Goal: Check status: Check status

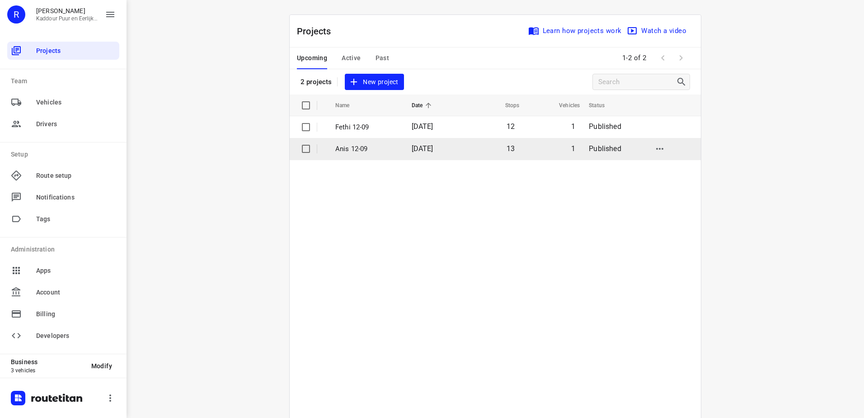
click at [378, 146] on p "Anis 12-09" at bounding box center [366, 149] width 63 height 10
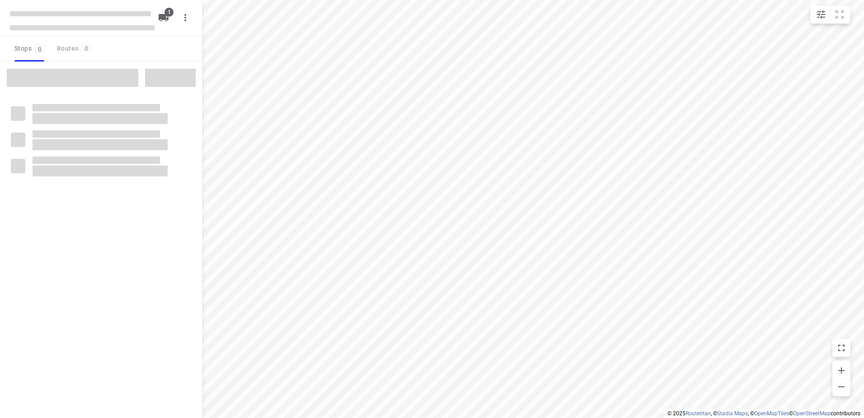
type input "distance"
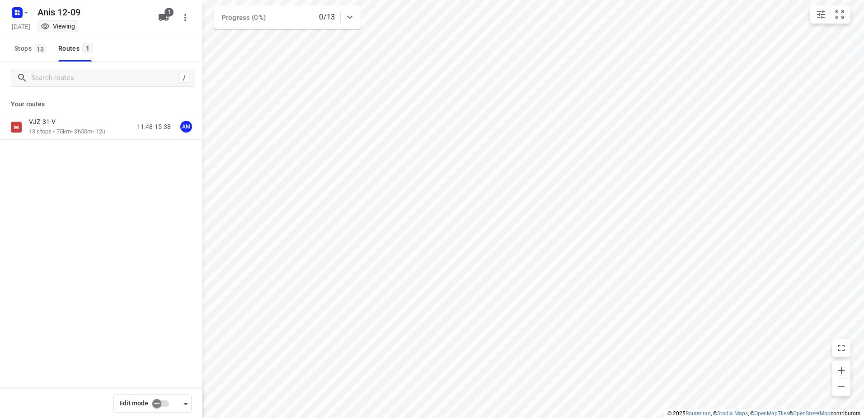
click at [74, 119] on div "VJZ-31-V" at bounding box center [67, 123] width 76 height 10
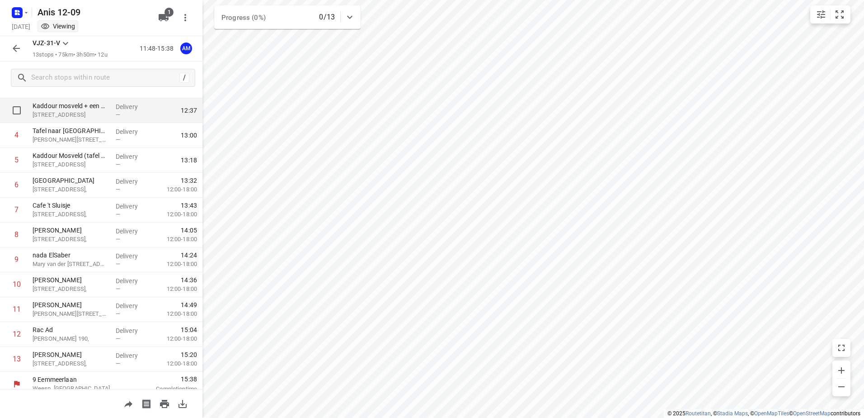
scroll to position [99, 0]
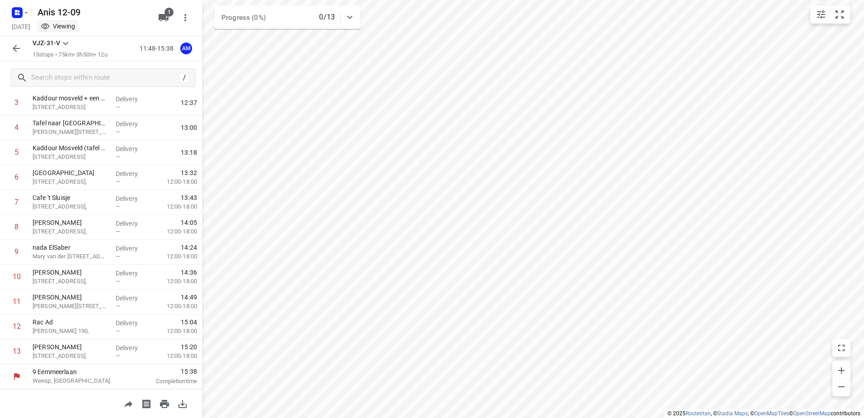
click at [22, 49] on button "button" at bounding box center [16, 48] width 18 height 18
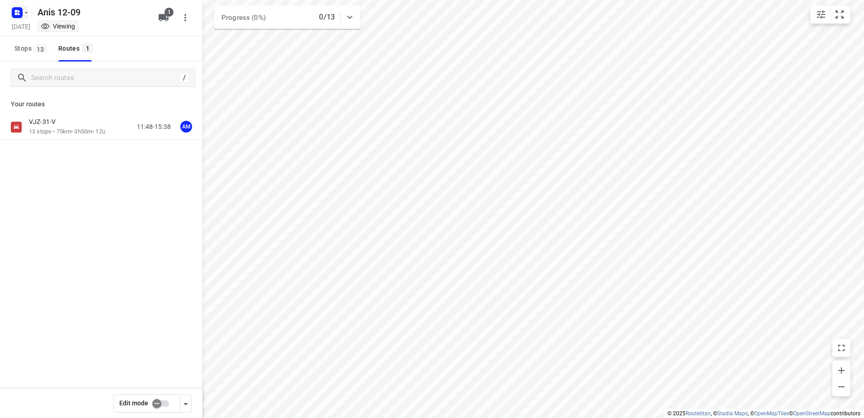
click at [19, 10] on icon "button" at bounding box center [19, 11] width 2 height 2
click at [160, 285] on div at bounding box center [432, 209] width 864 height 418
click at [10, 12] on icon "button" at bounding box center [17, 12] width 14 height 14
drag, startPoint x: 125, startPoint y: 367, endPoint x: 45, endPoint y: 103, distance: 275.4
click at [124, 367] on div at bounding box center [432, 209] width 864 height 418
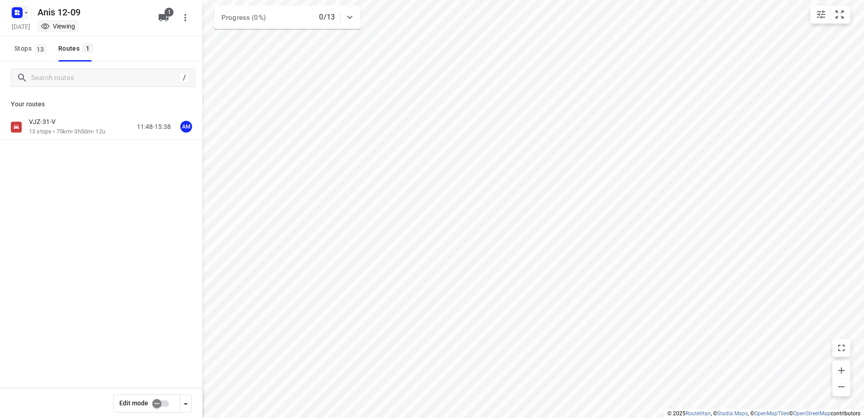
click at [17, 11] on icon "button" at bounding box center [16, 11] width 2 height 2
click at [201, 269] on div at bounding box center [432, 209] width 864 height 418
click at [23, 11] on icon "button" at bounding box center [26, 12] width 7 height 7
click at [96, 280] on div at bounding box center [432, 209] width 864 height 418
click at [93, 119] on div "VJZ-31-V" at bounding box center [67, 123] width 76 height 10
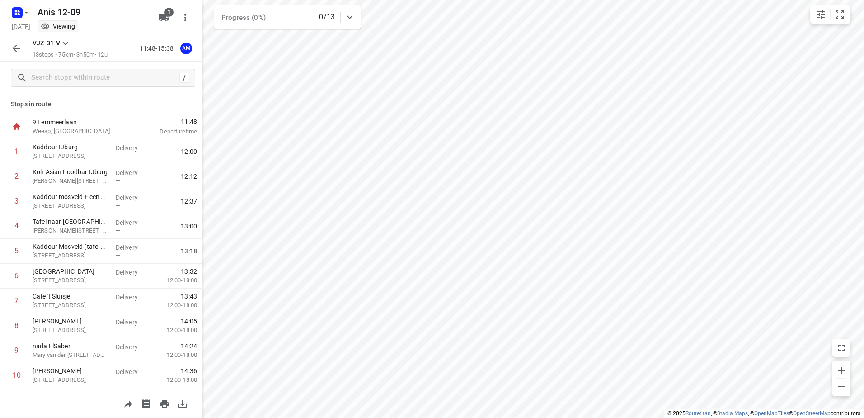
click at [19, 51] on icon "button" at bounding box center [16, 48] width 11 height 11
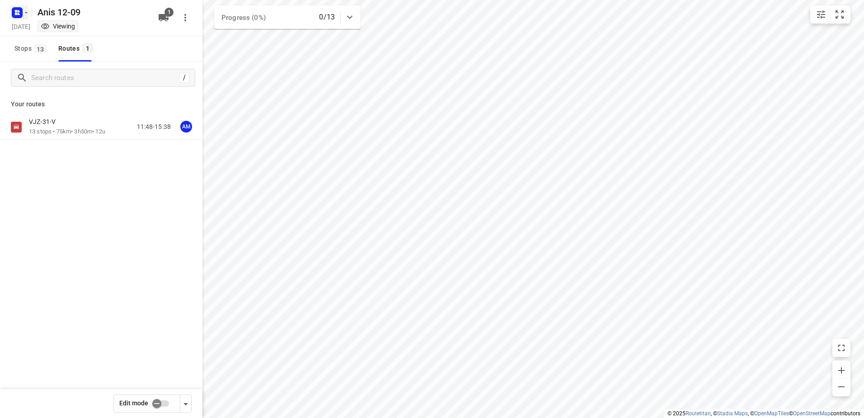
click at [20, 13] on rect "button" at bounding box center [17, 12] width 11 height 11
click at [113, 323] on div at bounding box center [432, 209] width 864 height 418
click at [67, 134] on p "13 stops • 75km • 3h50m • 12u" at bounding box center [67, 131] width 76 height 9
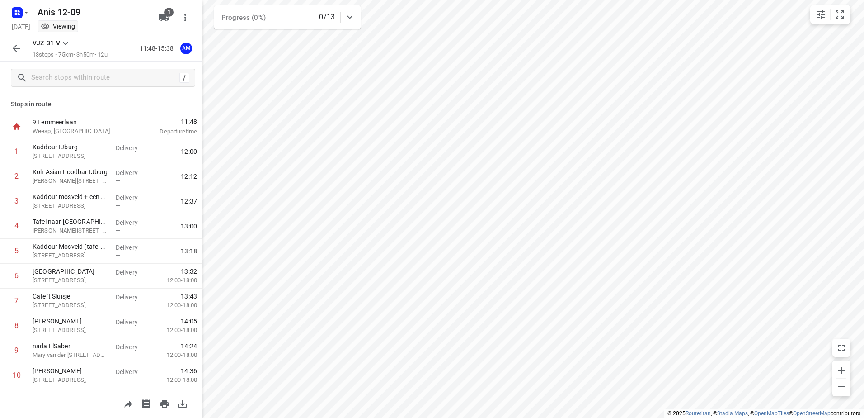
click at [12, 47] on icon "button" at bounding box center [16, 48] width 11 height 11
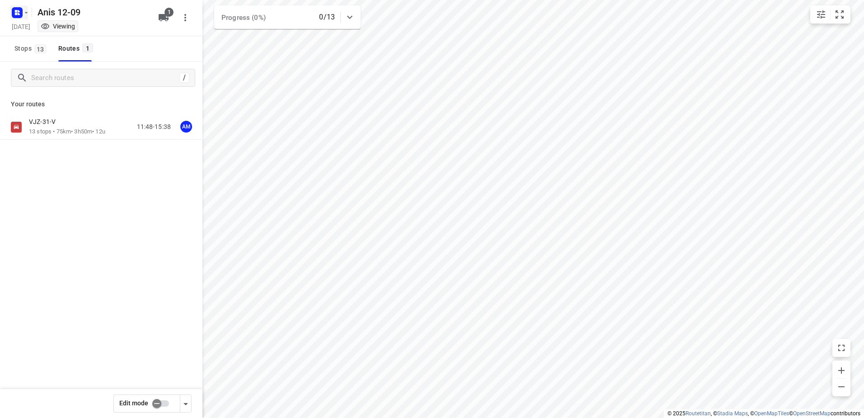
click at [25, 10] on icon "button" at bounding box center [26, 12] width 7 height 7
click at [80, 283] on div at bounding box center [432, 209] width 864 height 418
click at [22, 11] on rect "button" at bounding box center [17, 12] width 11 height 11
click at [43, 28] on p "Back to projects" at bounding box center [55, 32] width 51 height 10
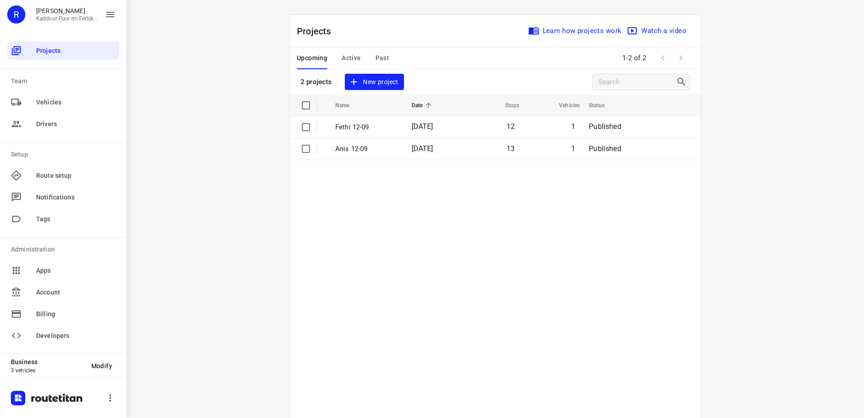
click at [413, 197] on table "Name Date Stops Vehicles Status Fethi 12-09 [DATE] 12 1 Published Anis 12-09 [D…" at bounding box center [495, 278] width 411 height 369
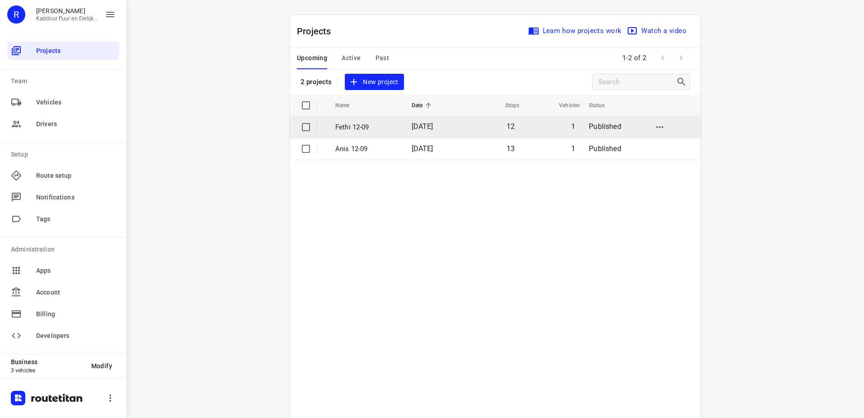
click at [360, 128] on p "Fethi 12-09" at bounding box center [366, 127] width 63 height 10
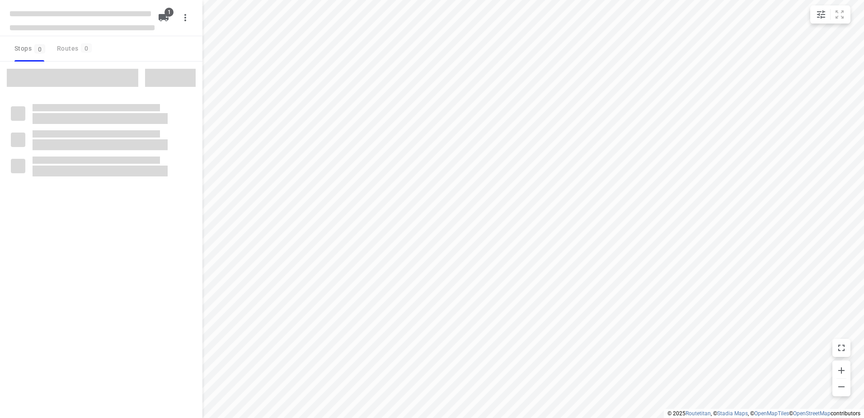
type input "distance"
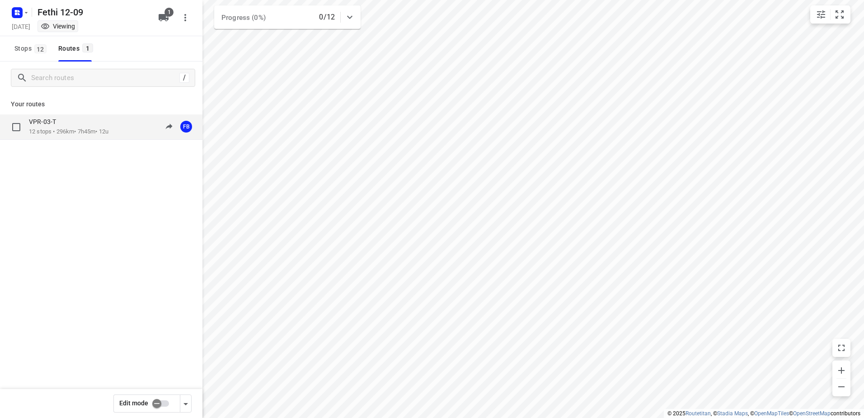
click at [57, 123] on p "VPR-03-T" at bounding box center [45, 122] width 33 height 8
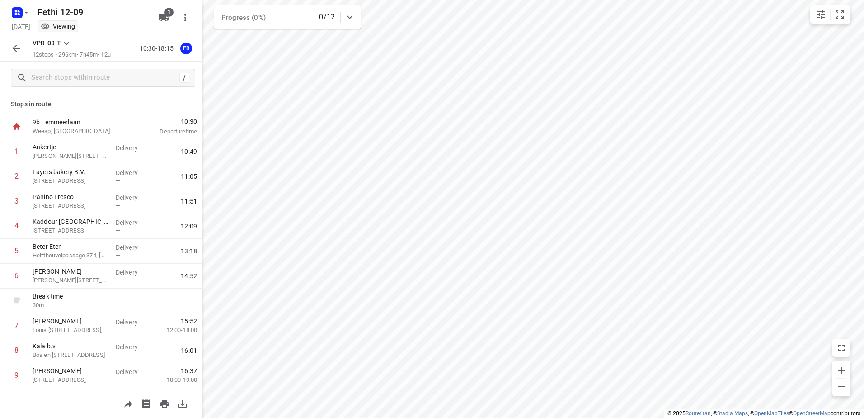
click at [19, 50] on icon "button" at bounding box center [16, 48] width 11 height 11
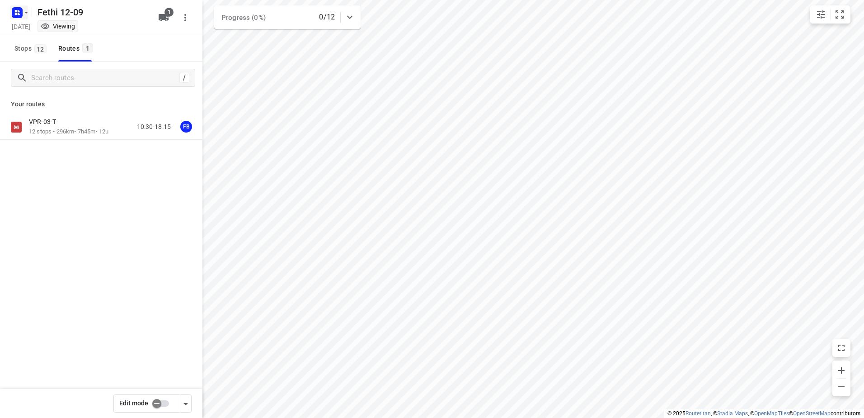
click at [20, 16] on rect "button" at bounding box center [17, 12] width 11 height 11
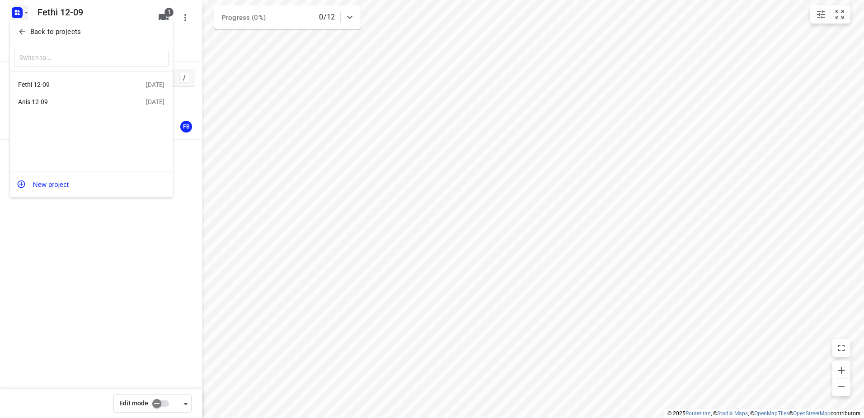
click at [24, 16] on div at bounding box center [432, 209] width 864 height 418
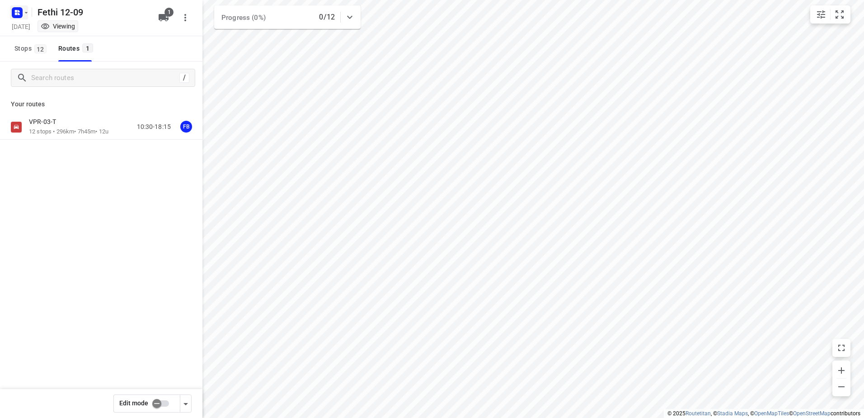
click at [27, 11] on icon "button" at bounding box center [26, 12] width 7 height 7
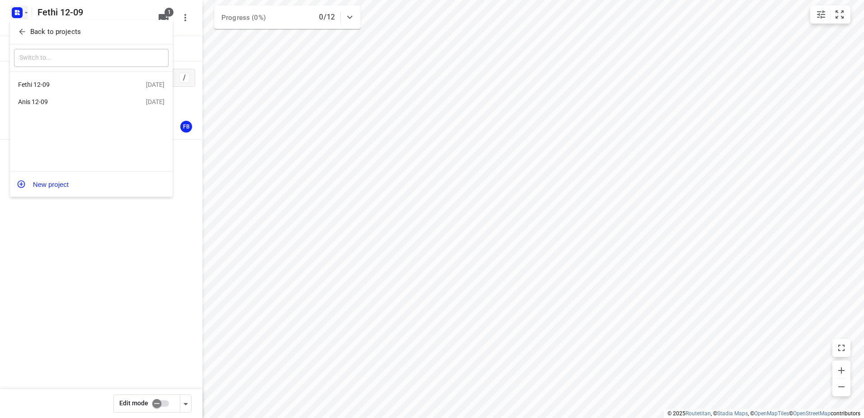
click at [34, 30] on p "Back to projects" at bounding box center [55, 32] width 51 height 10
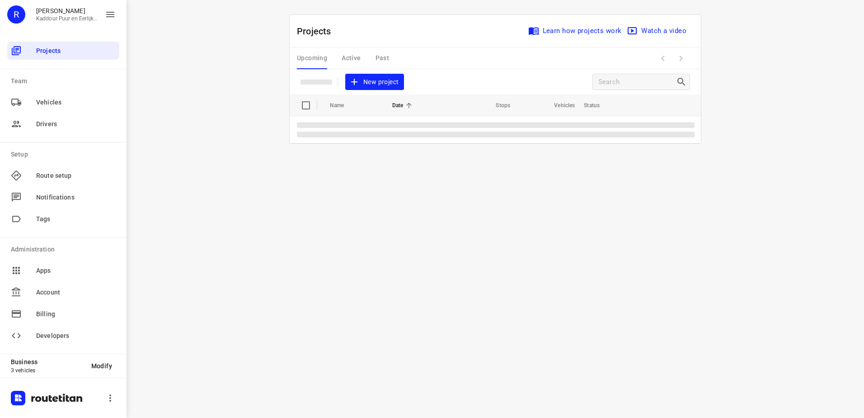
click at [358, 58] on div "Upcoming Active Past" at bounding box center [350, 58] width 107 height 22
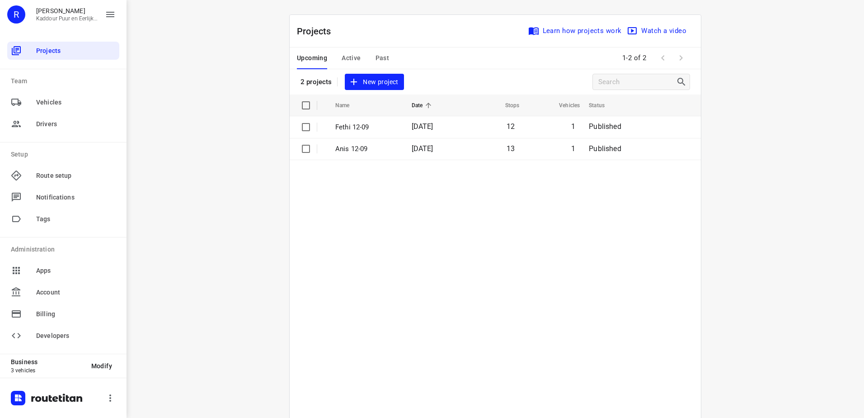
click at [377, 55] on span "Past" at bounding box center [383, 57] width 14 height 11
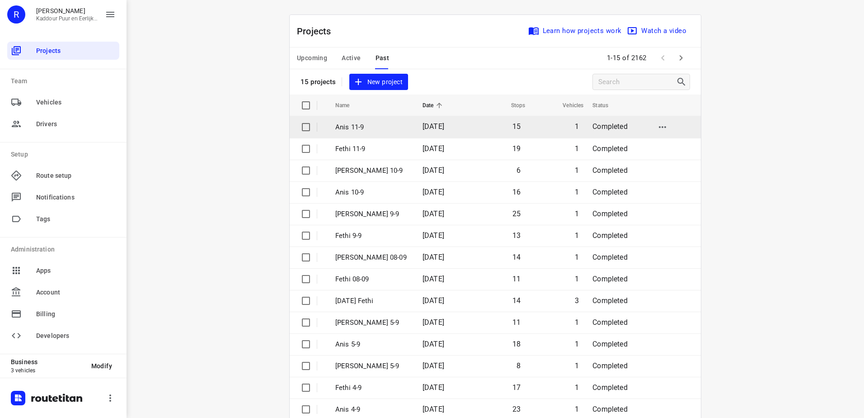
click at [362, 127] on p "Anis 11-9" at bounding box center [372, 127] width 74 height 10
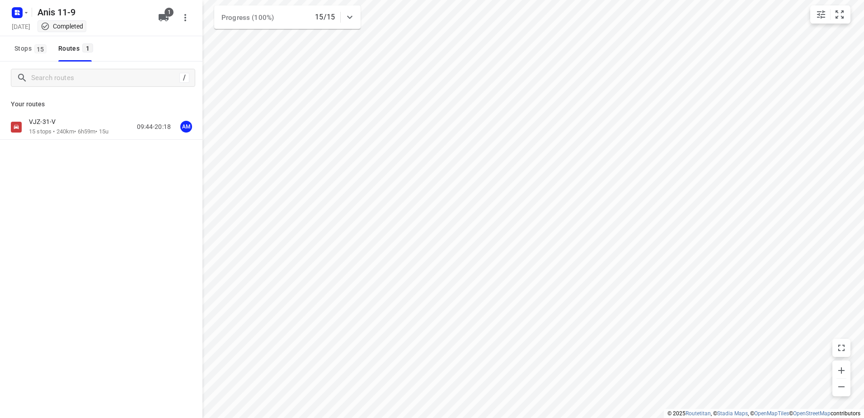
click at [60, 123] on p "VJZ-31-V" at bounding box center [45, 122] width 32 height 8
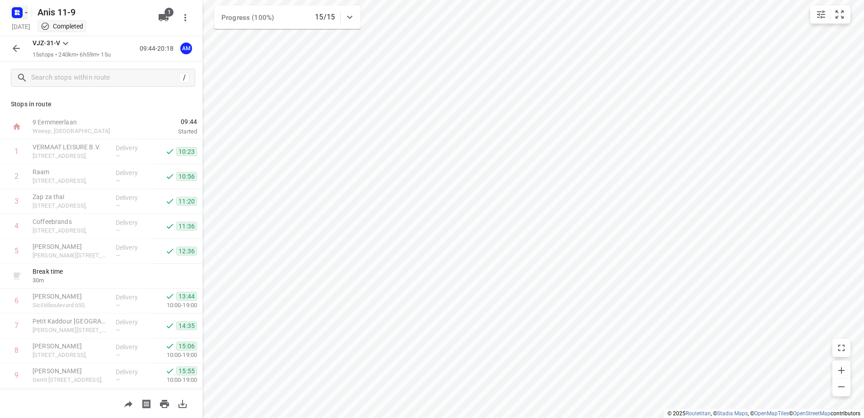
click at [14, 11] on rect "button" at bounding box center [17, 12] width 11 height 11
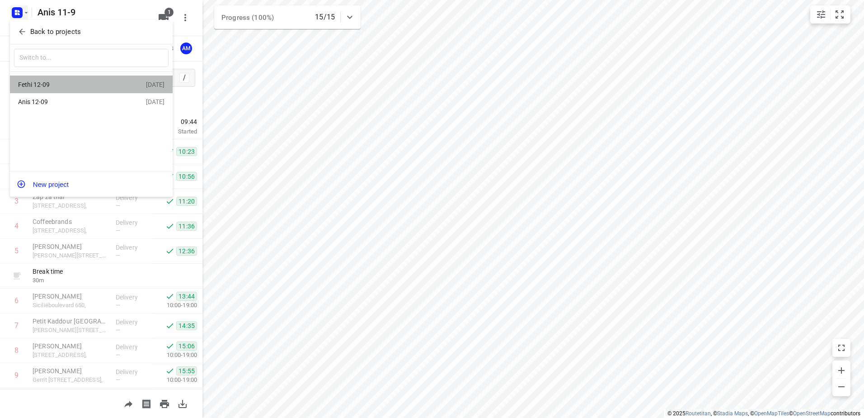
click at [67, 89] on div "Fethi 12-09" at bounding box center [82, 84] width 128 height 11
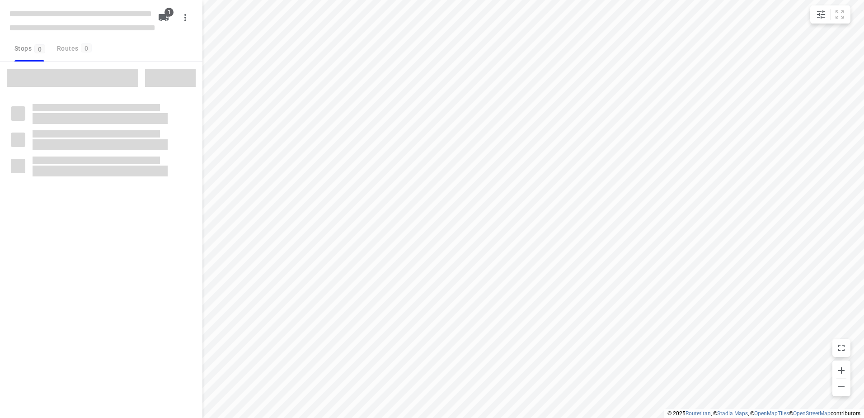
type input "distance"
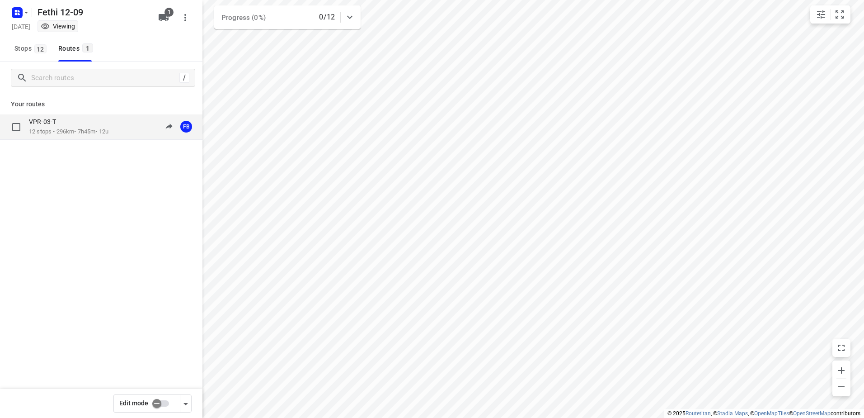
click at [57, 121] on p "VPR-03-T" at bounding box center [45, 122] width 33 height 8
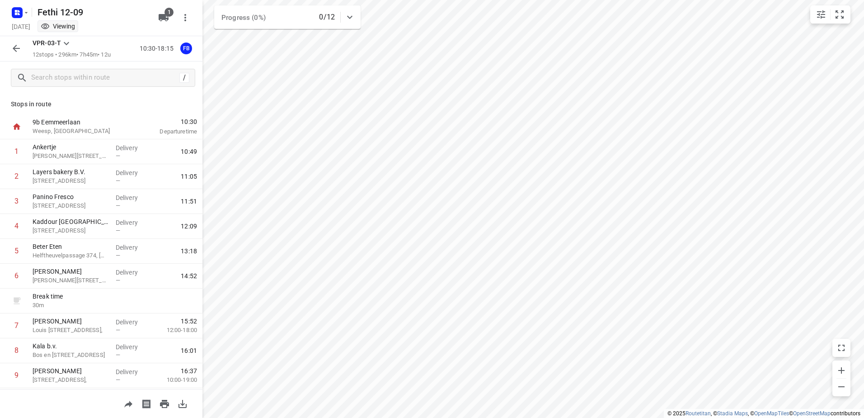
click at [6, 52] on div "VPR-03-T 12 stops • 296km • 7h45m • 12u 10:30-18:15 FB" at bounding box center [101, 48] width 203 height 25
click at [17, 45] on icon "button" at bounding box center [16, 48] width 11 height 11
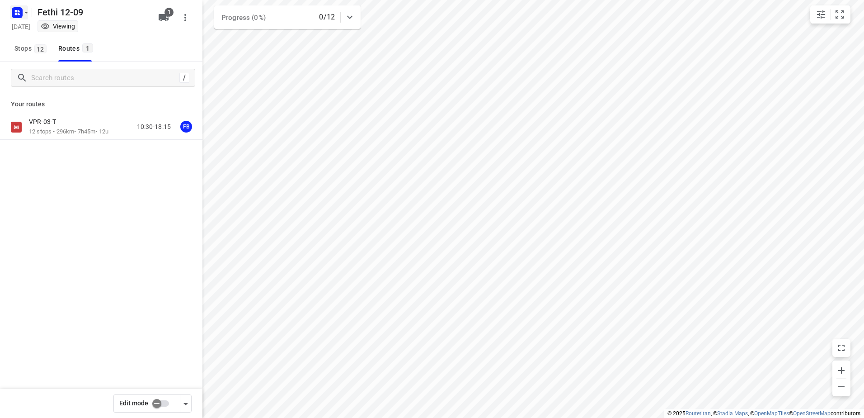
click at [23, 14] on icon "button" at bounding box center [26, 12] width 7 height 7
click at [63, 32] on p "Back to projects" at bounding box center [55, 32] width 51 height 10
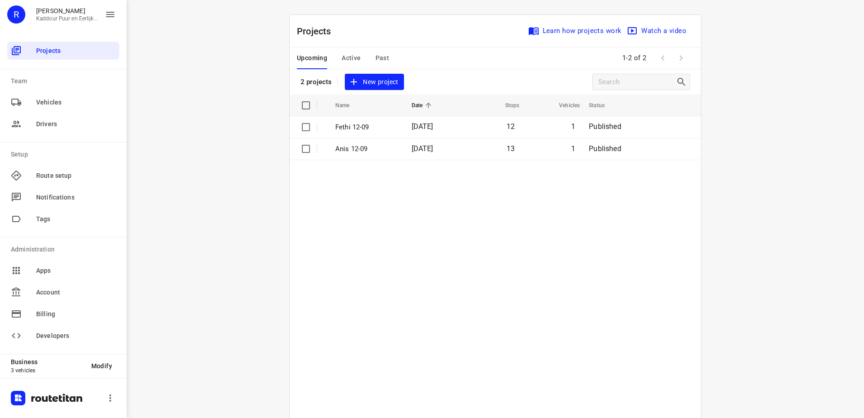
click at [295, 220] on table "Name Date Stops Vehicles Status Fethi 12-09 [DATE] 12 1 Published Anis 12-09 [D…" at bounding box center [495, 278] width 411 height 369
click at [347, 51] on button "Active" at bounding box center [351, 58] width 19 height 22
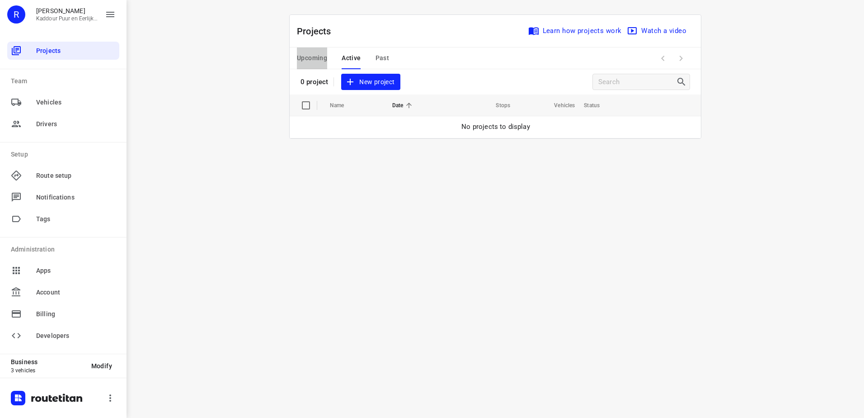
click at [319, 63] on span "Upcoming" at bounding box center [312, 57] width 30 height 11
